Goal: Task Accomplishment & Management: Manage account settings

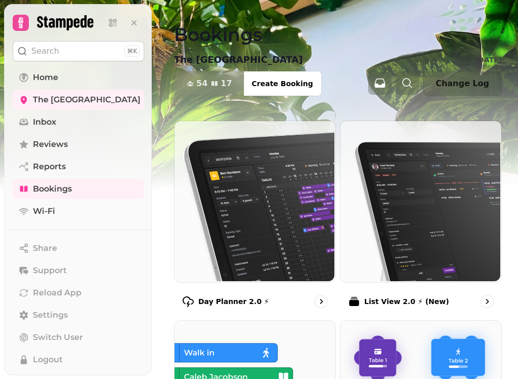
click at [81, 76] on link "Home" at bounding box center [79, 77] width 132 height 20
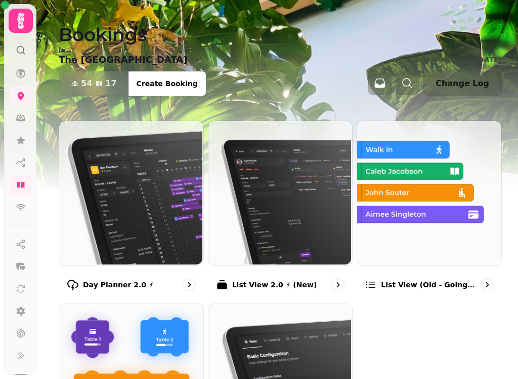
click at [146, 220] on img at bounding box center [130, 192] width 144 height 144
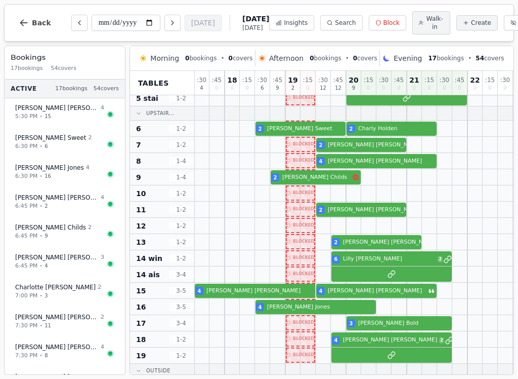
scroll to position [101, 3]
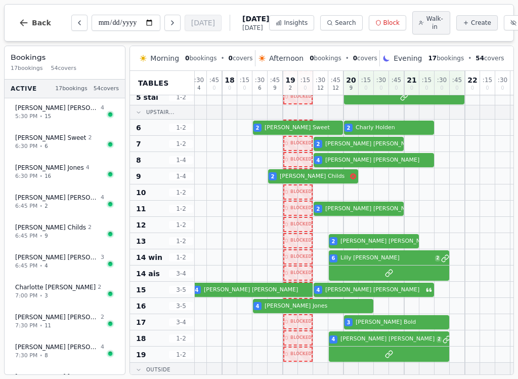
select select "****"
select select "*"
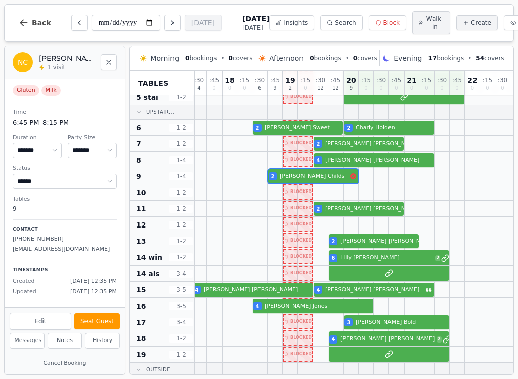
scroll to position [0, 0]
click at [106, 63] on icon "Close" at bounding box center [109, 62] width 8 height 8
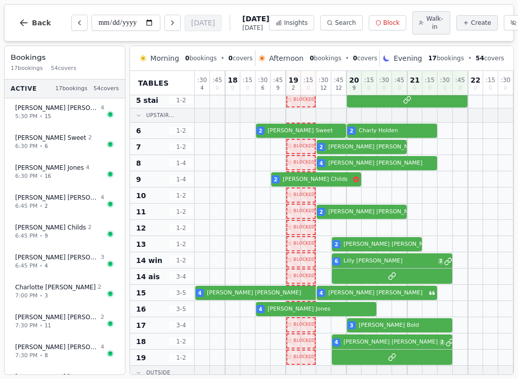
scroll to position [98, 0]
select select "****"
select select "*"
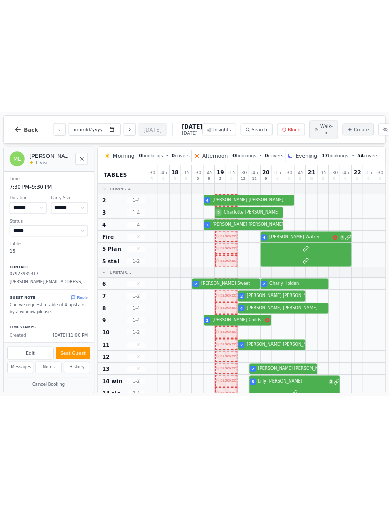
scroll to position [0, 0]
